Goal: Navigation & Orientation: Find specific page/section

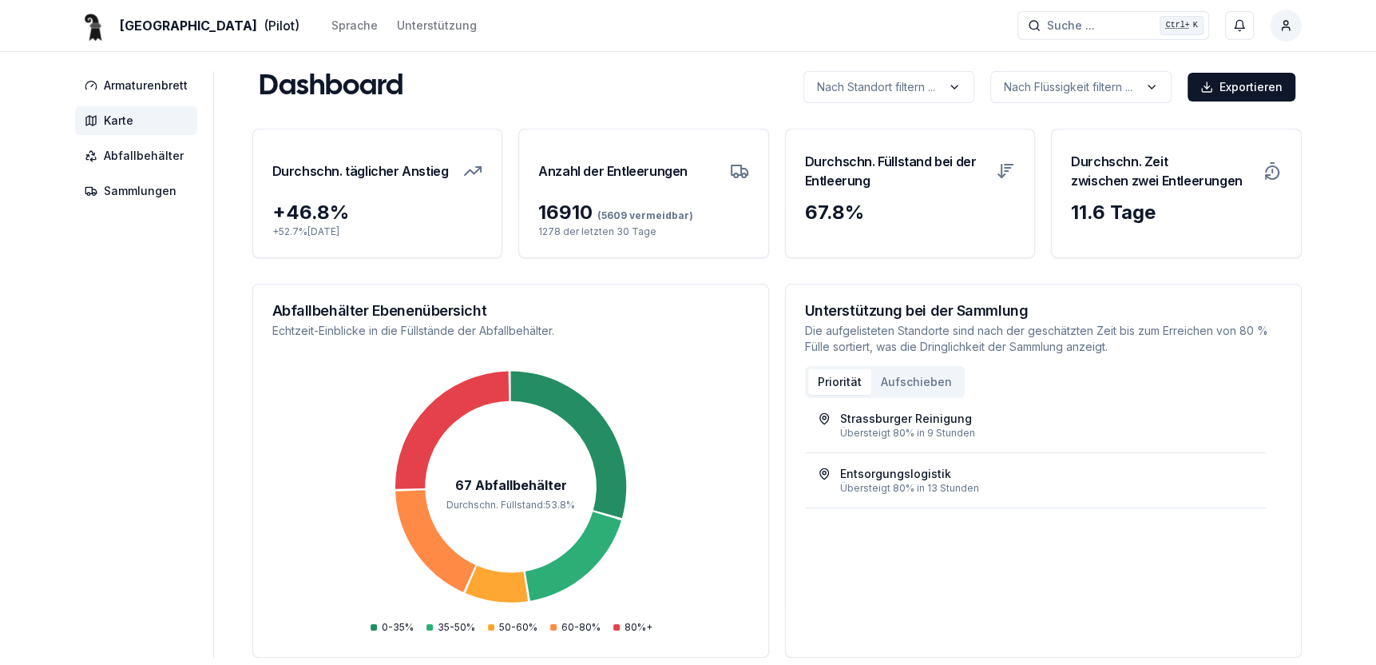
click at [128, 122] on span "Karte" at bounding box center [119, 121] width 30 height 16
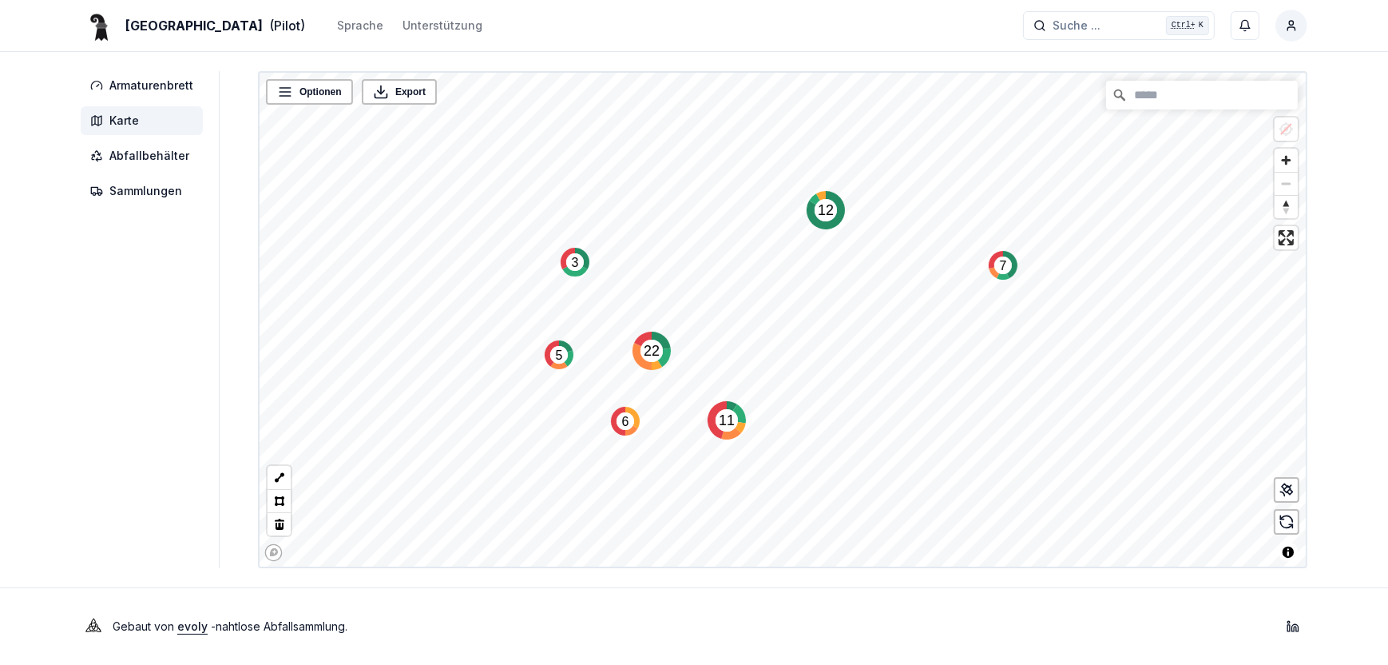
click at [824, 220] on circle "Map marker" at bounding box center [826, 210] width 22 height 22
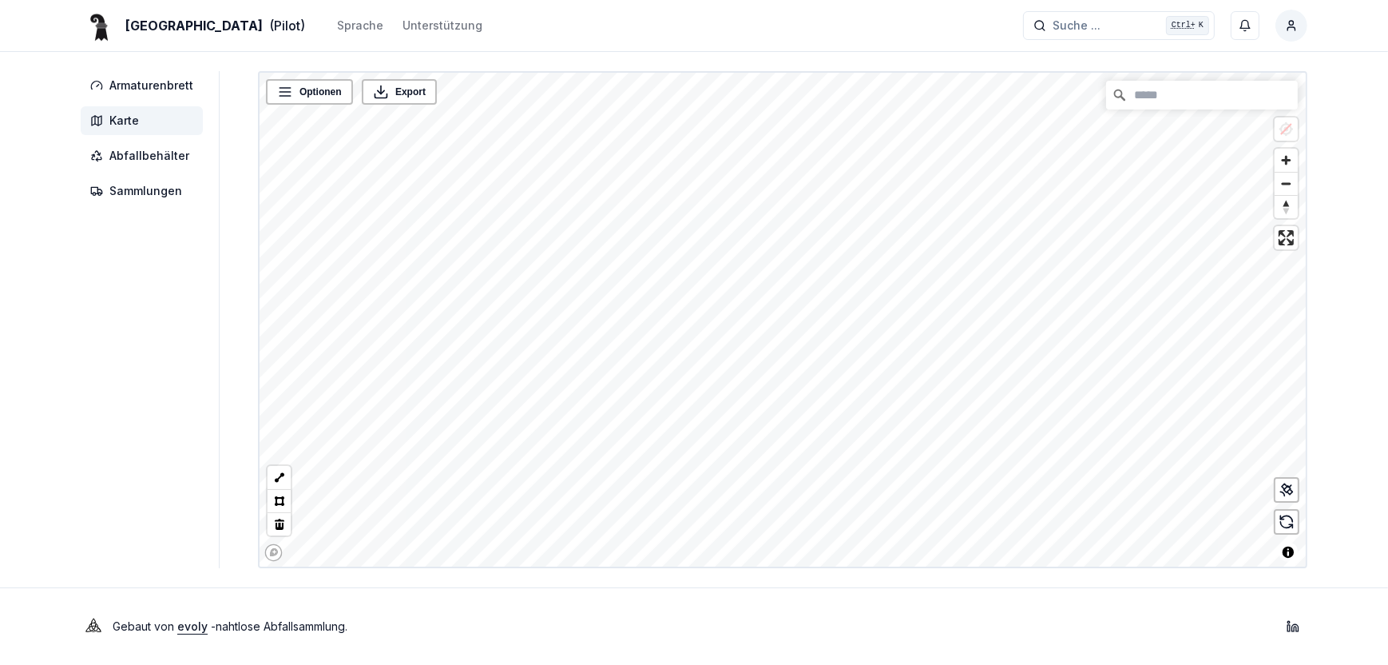
click at [762, 578] on div "Basel (Pilot) Sprache Unterstützung Suche ... Suche ... Ctrl+ K [PERSON_NAME] A…" at bounding box center [694, 332] width 1388 height 665
click at [731, 71] on div "Optionen Export © Mapbox © OpenStreetMap Improve this map" at bounding box center [783, 319] width 1050 height 497
click at [765, 0] on div "Basel (Pilot) Sprache Unterstützung Suche ... Suche ... Ctrl+ K [PERSON_NAME] A…" at bounding box center [694, 332] width 1388 height 665
click at [767, 411] on circle "Map marker" at bounding box center [766, 408] width 18 height 18
